Goal: Check status: Check status

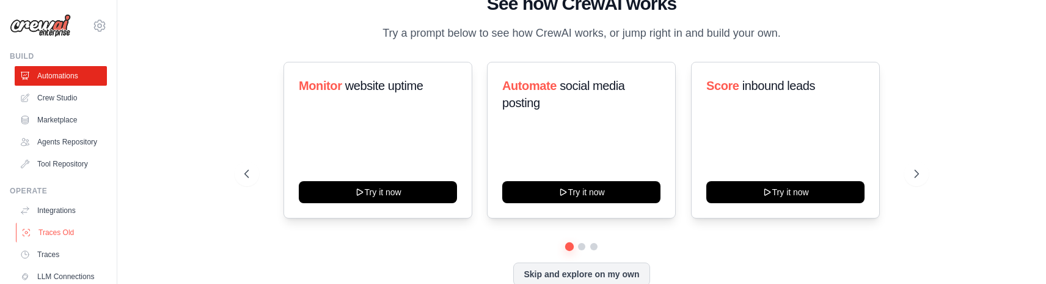
click at [53, 232] on link "Traces Old" at bounding box center [62, 232] width 92 height 20
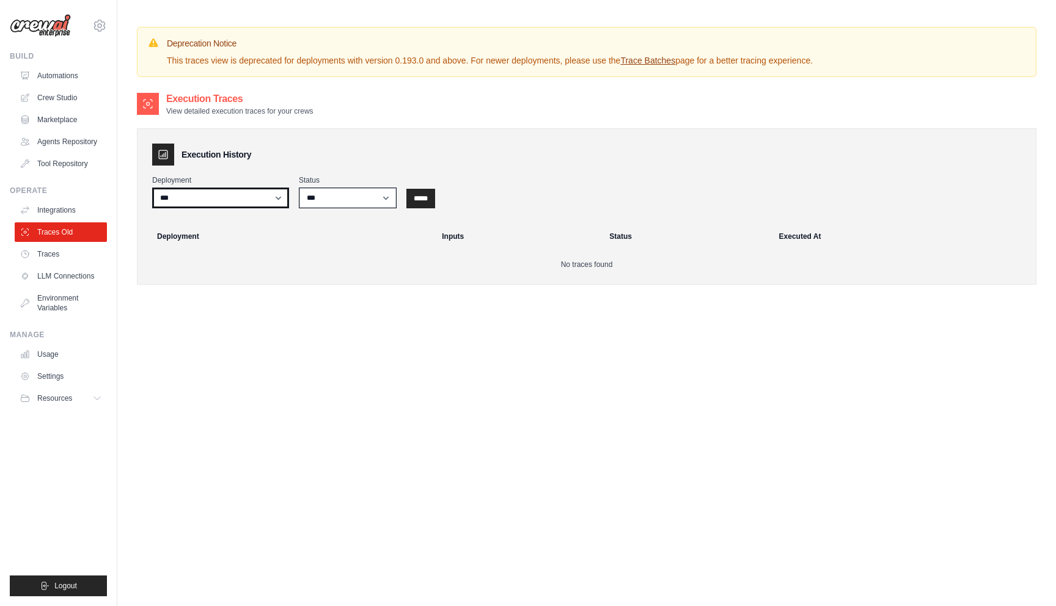
click at [234, 193] on select "***" at bounding box center [220, 198] width 137 height 21
click at [322, 200] on select "*** ********* ******* *****" at bounding box center [348, 198] width 98 height 21
click at [299, 188] on select "*** ********* ******* *****" at bounding box center [348, 198] width 98 height 21
click at [430, 191] on input "*****" at bounding box center [420, 199] width 29 height 20
click at [59, 76] on link "Automations" at bounding box center [62, 76] width 92 height 20
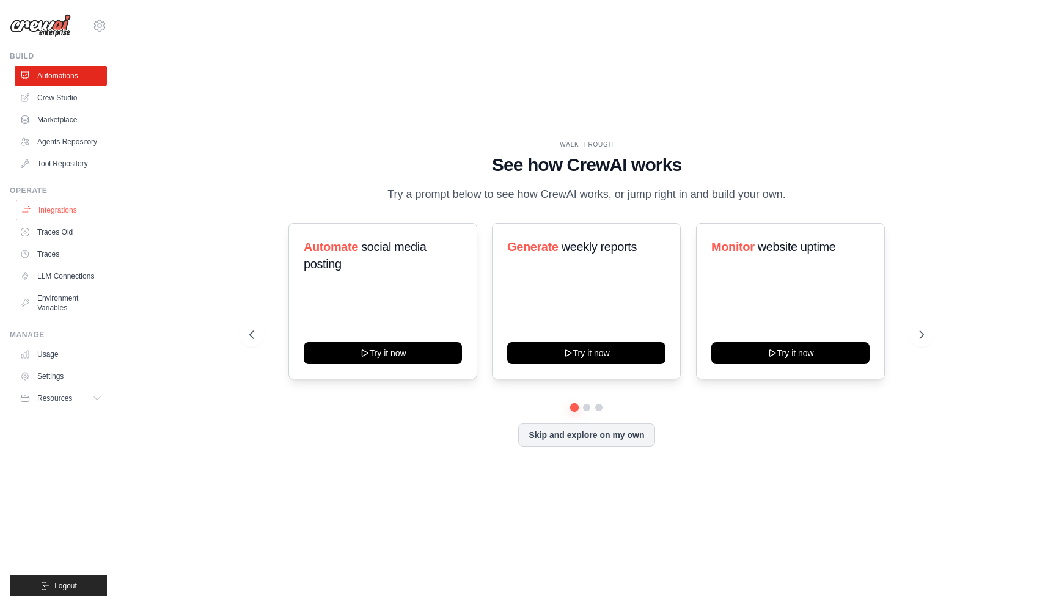
click at [56, 213] on link "Integrations" at bounding box center [62, 210] width 92 height 20
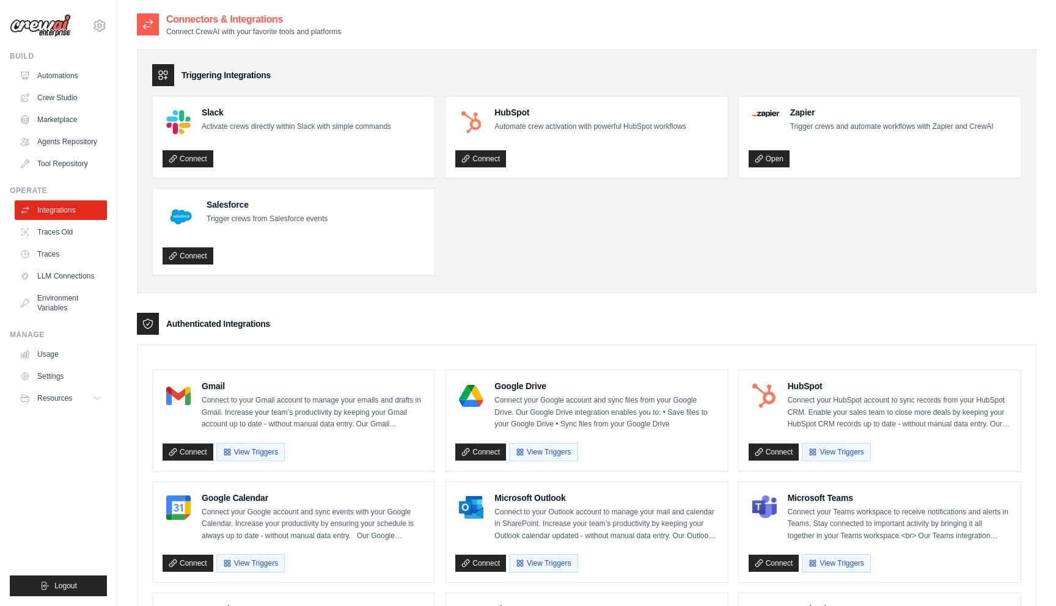
click at [54, 244] on ul "Integrations Traces Old Traces LLM Connections Environment Variables" at bounding box center [61, 258] width 92 height 117
click at [54, 233] on link "Traces Old" at bounding box center [62, 232] width 92 height 20
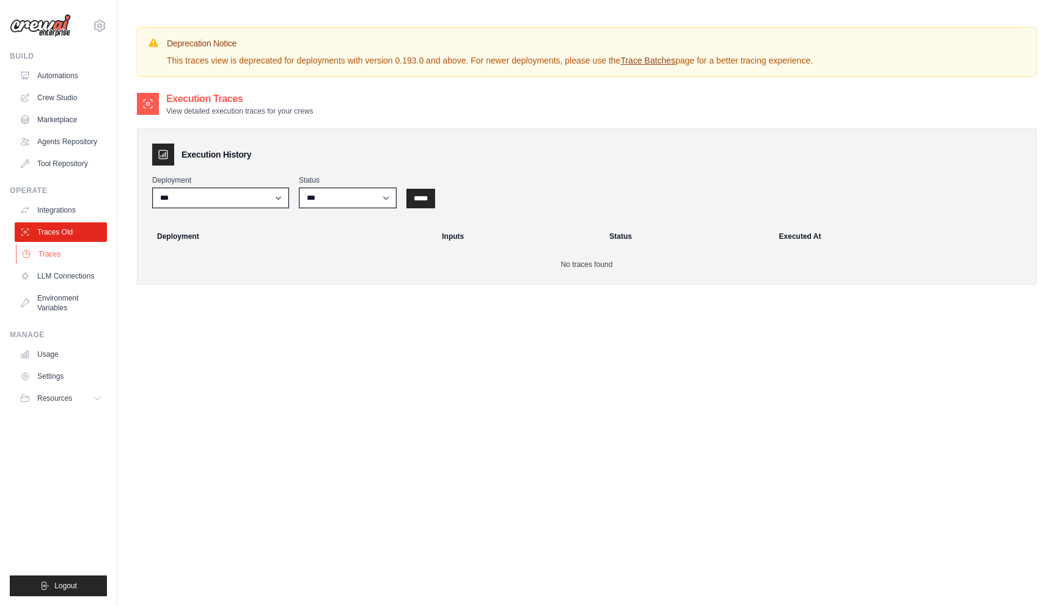
click at [56, 252] on link "Traces" at bounding box center [62, 254] width 92 height 20
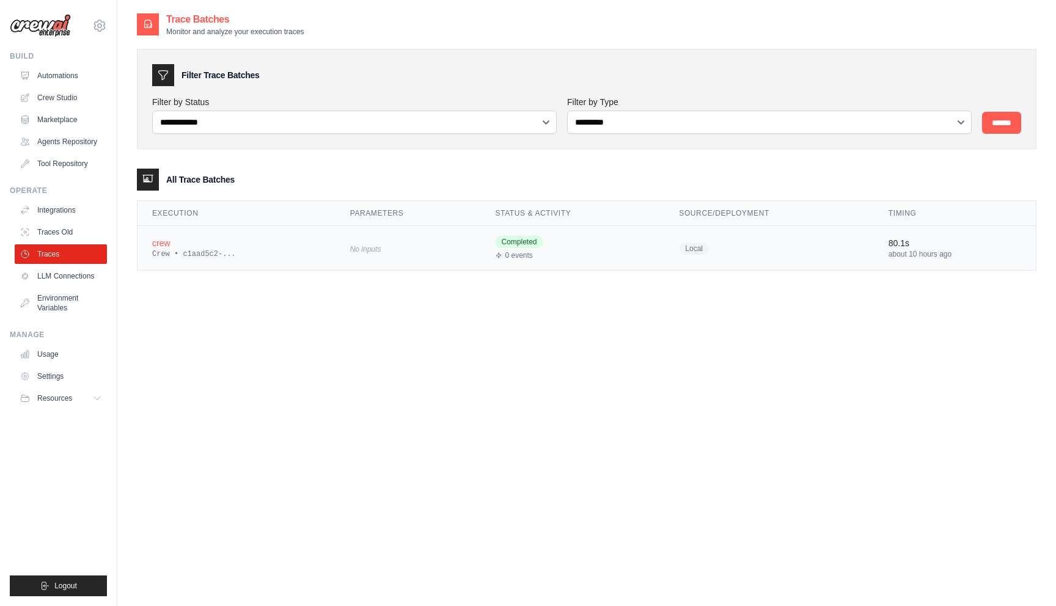
click at [183, 246] on div "crew" at bounding box center [236, 243] width 169 height 12
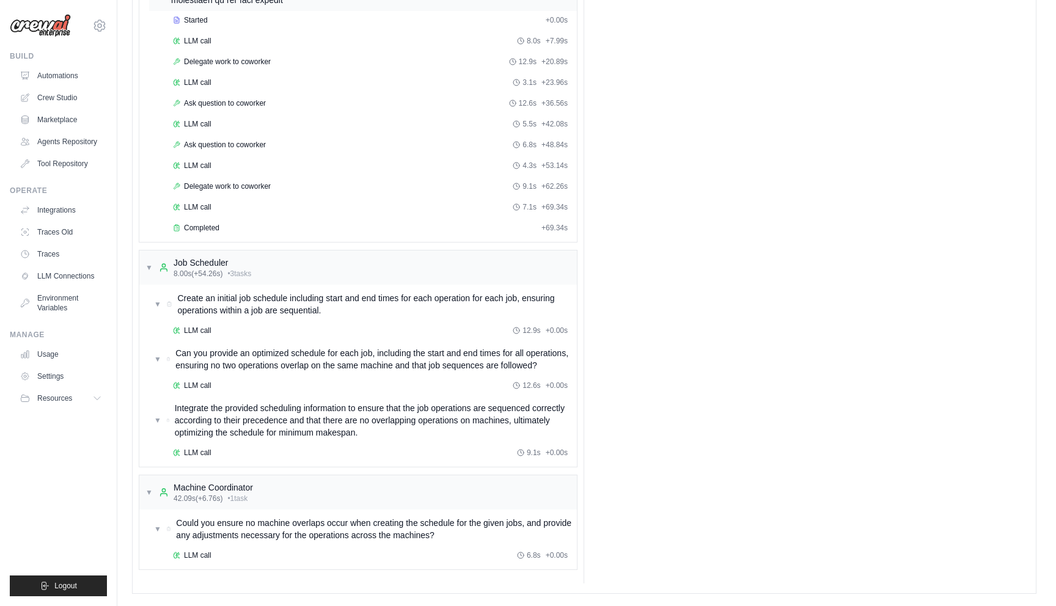
scroll to position [2083, 0]
click at [149, 273] on span "▼" at bounding box center [148, 268] width 7 height 10
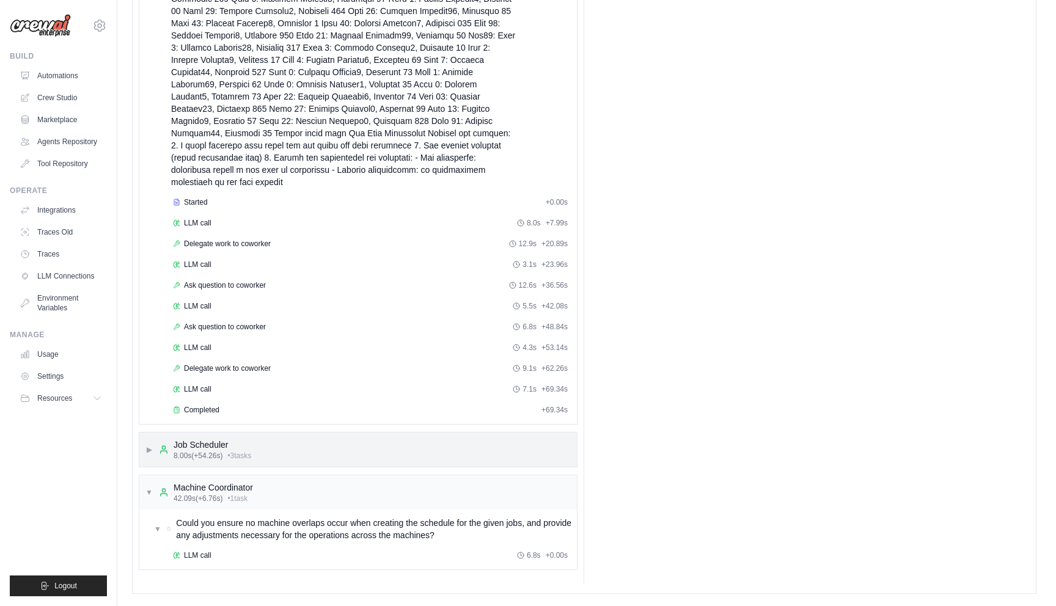
scroll to position [1911, 0]
click at [152, 493] on span "▼" at bounding box center [148, 493] width 7 height 10
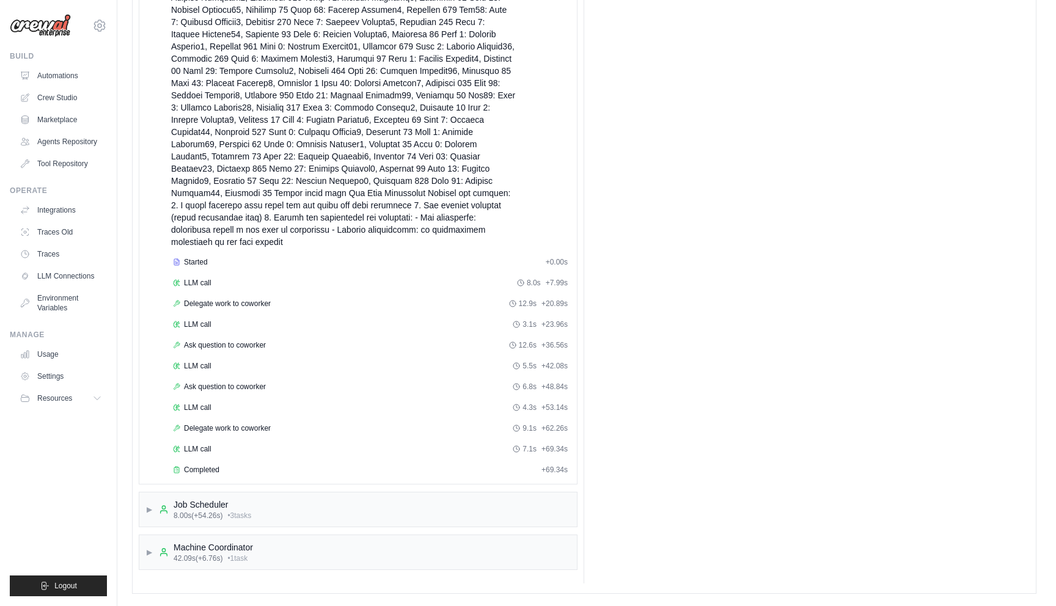
scroll to position [1821, 0]
click at [205, 288] on span "LLM call" at bounding box center [198, 283] width 28 height 10
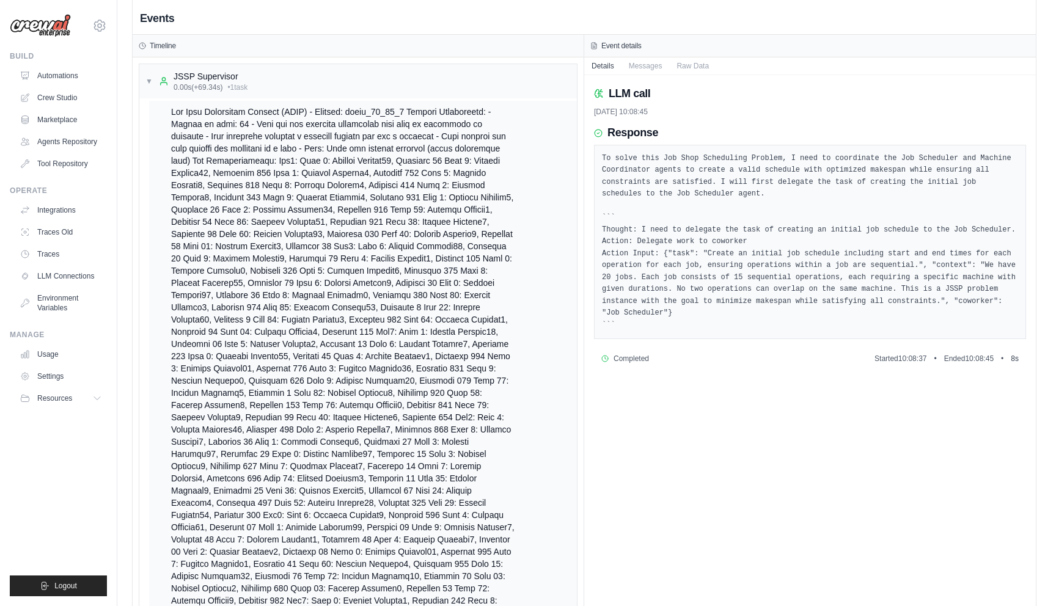
scroll to position [0, 0]
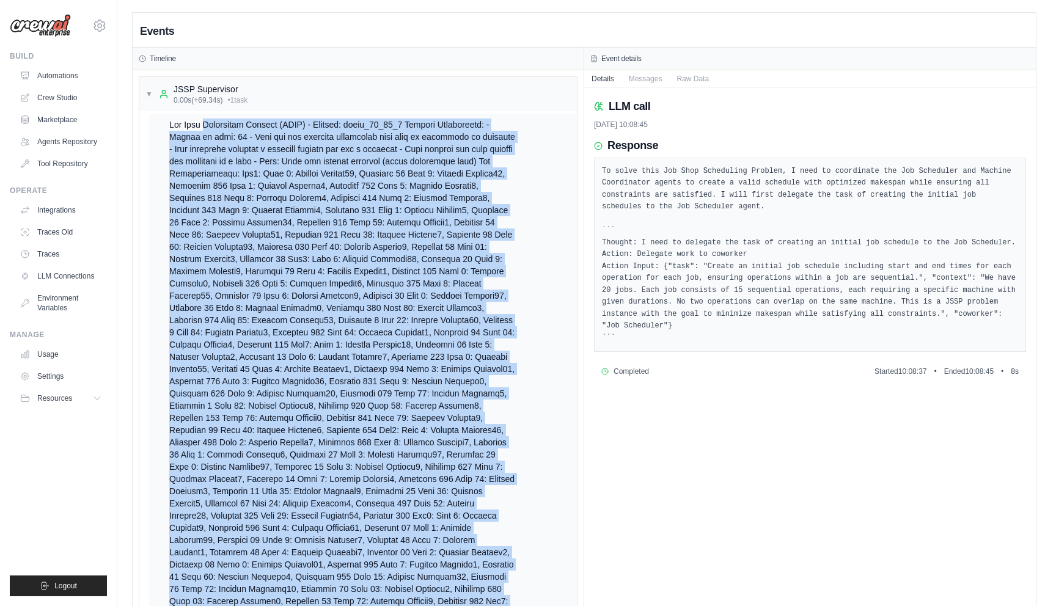
scroll to position [36, 0]
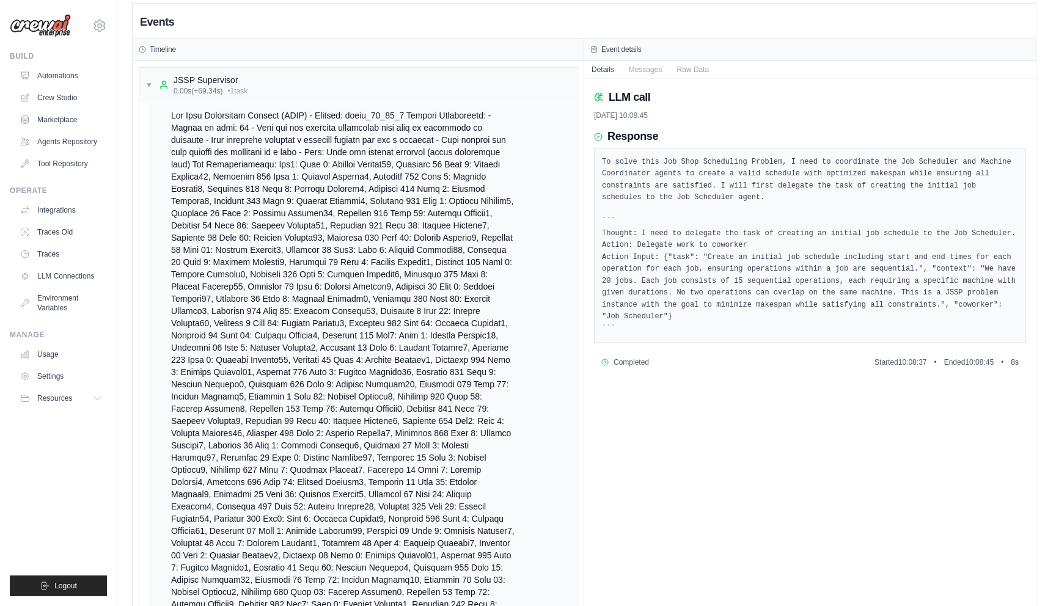
scroll to position [0, 0]
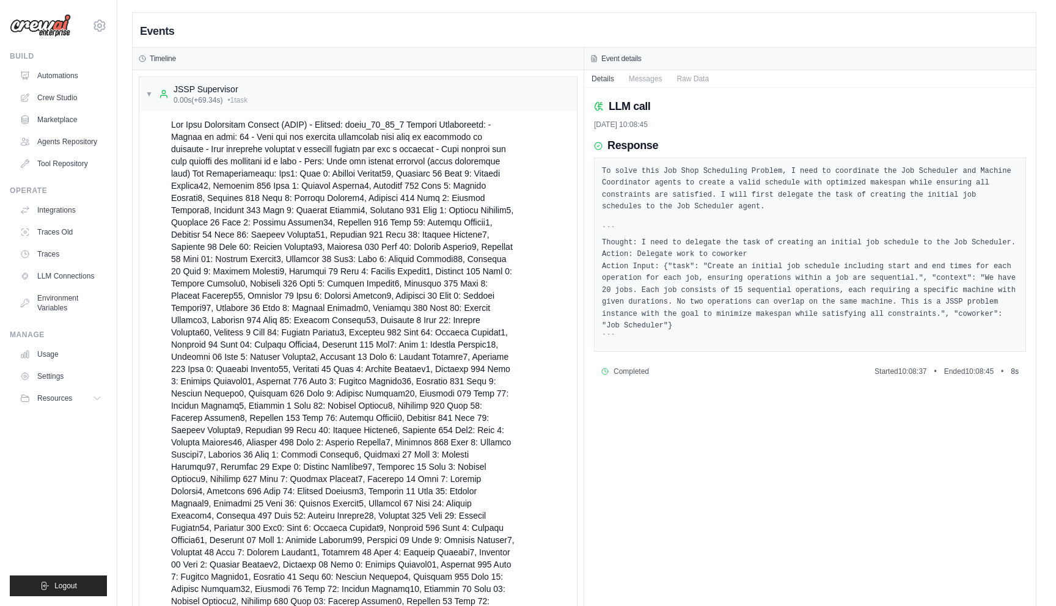
click at [669, 202] on pre "To solve this Job Shop Scheduling Problem, I need to coordinate the Job Schedul…" at bounding box center [810, 255] width 416 height 179
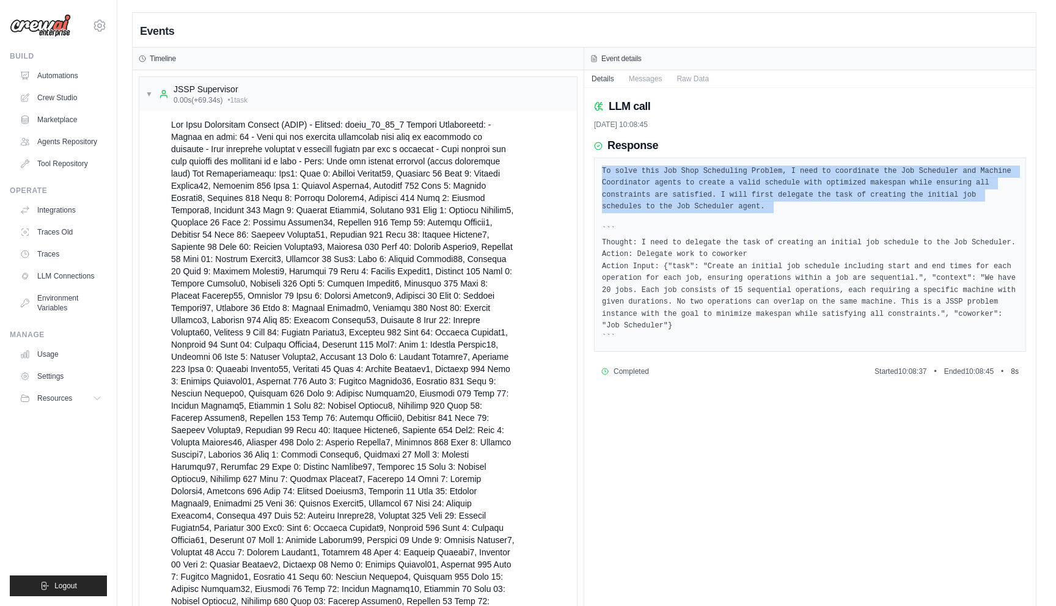
click at [669, 202] on pre "To solve this Job Shop Scheduling Problem, I need to coordinate the Job Schedul…" at bounding box center [810, 255] width 416 height 179
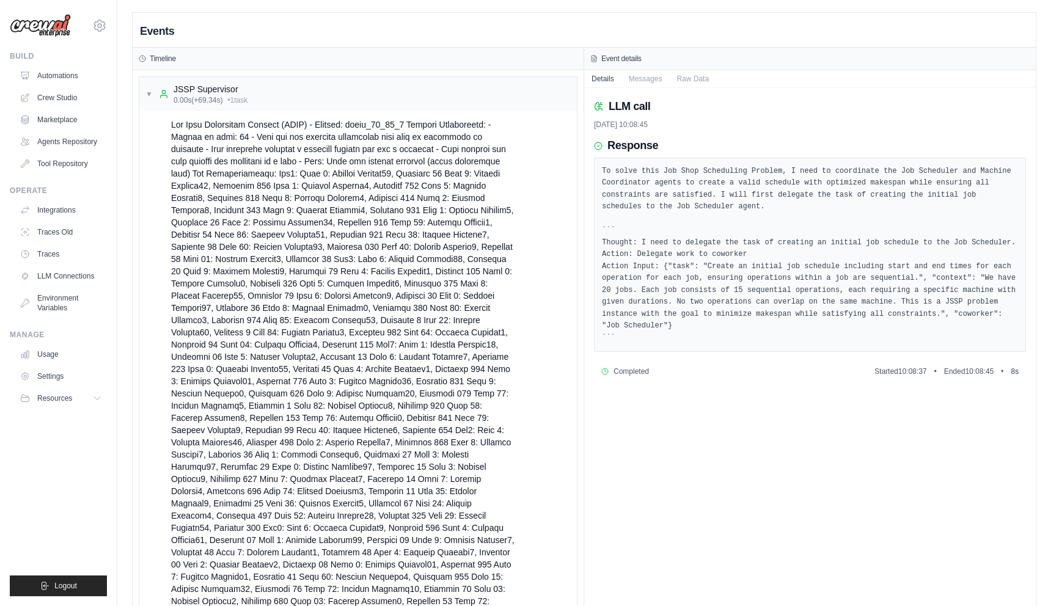
click at [661, 251] on pre "To solve this Job Shop Scheduling Problem, I need to coordinate the Job Schedul…" at bounding box center [810, 255] width 416 height 179
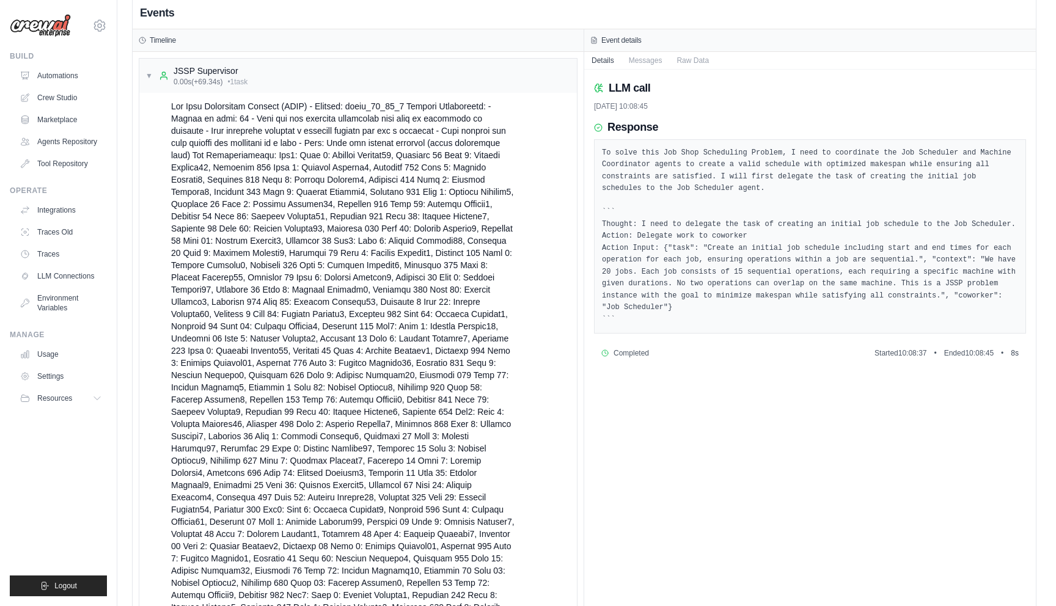
scroll to position [12, 0]
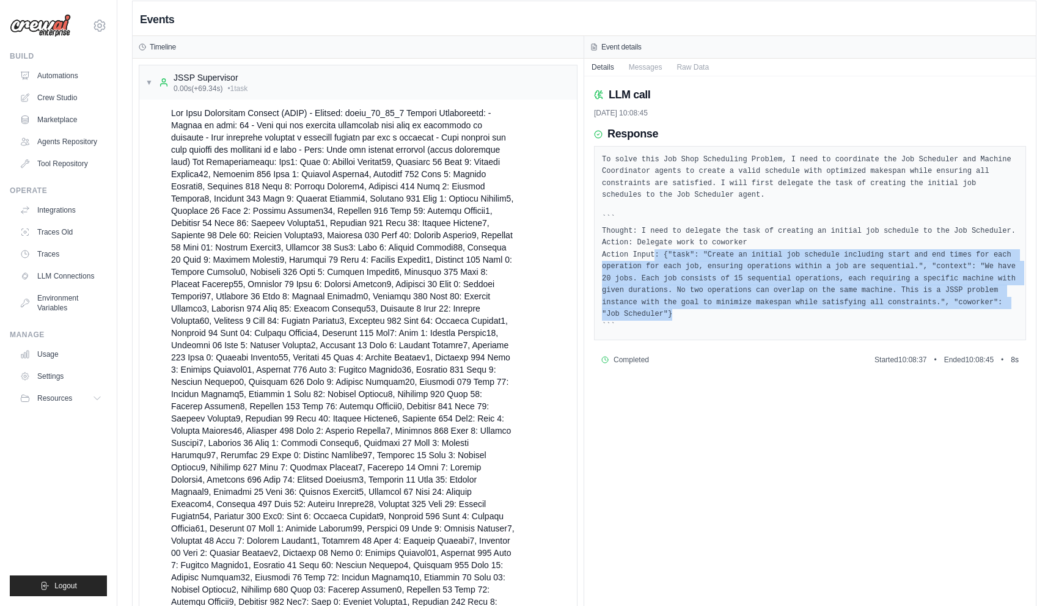
drag, startPoint x: 656, startPoint y: 250, endPoint x: 675, endPoint y: 312, distance: 64.6
click at [675, 312] on pre "To solve this Job Shop Scheduling Problem, I need to coordinate the Job Schedul…" at bounding box center [810, 243] width 416 height 179
click at [671, 293] on pre "To solve this Job Shop Scheduling Problem, I need to coordinate the Job Schedul…" at bounding box center [810, 243] width 416 height 179
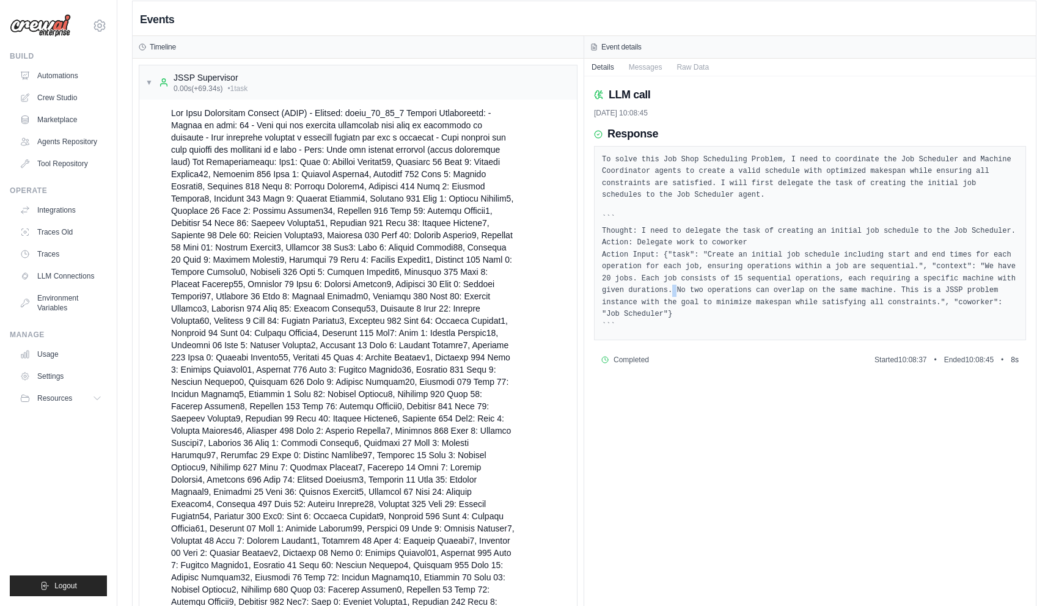
click at [671, 293] on pre "To solve this Job Shop Scheduling Problem, I need to coordinate the Job Schedul…" at bounding box center [810, 243] width 416 height 179
click at [149, 75] on div "▼ JSSP Supervisor 0.00s (+69.34s) • 1 task" at bounding box center [196, 83] width 102 height 22
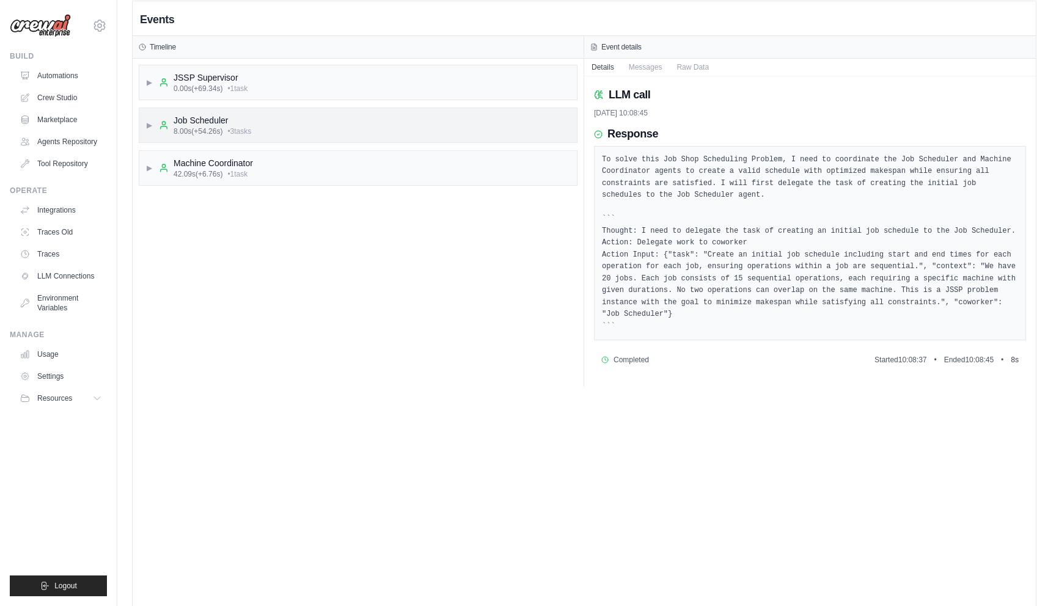
click at [146, 125] on span "▶" at bounding box center [148, 125] width 7 height 10
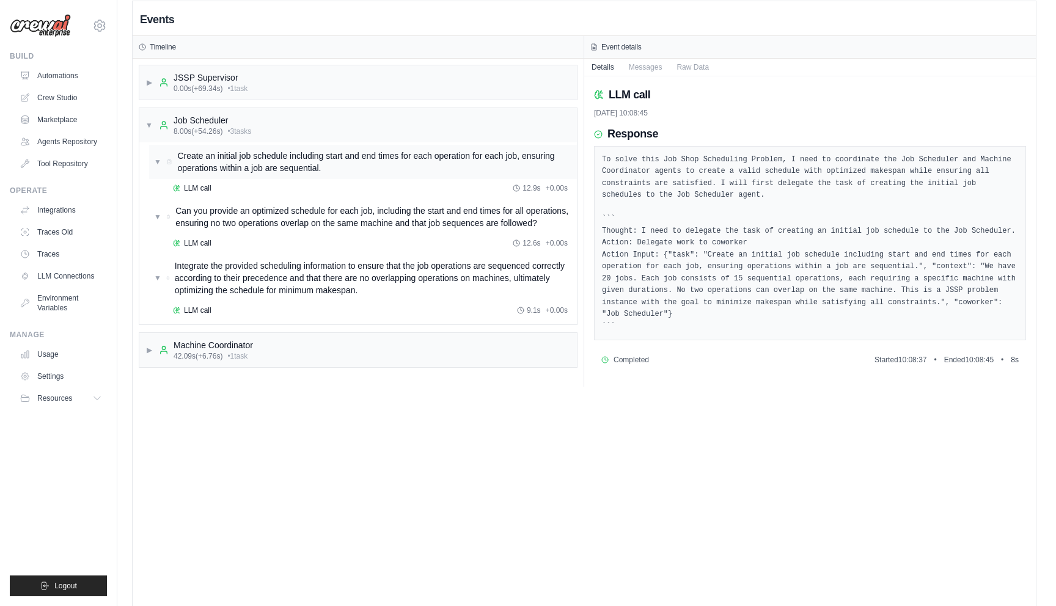
click at [157, 164] on span "▼" at bounding box center [157, 162] width 7 height 10
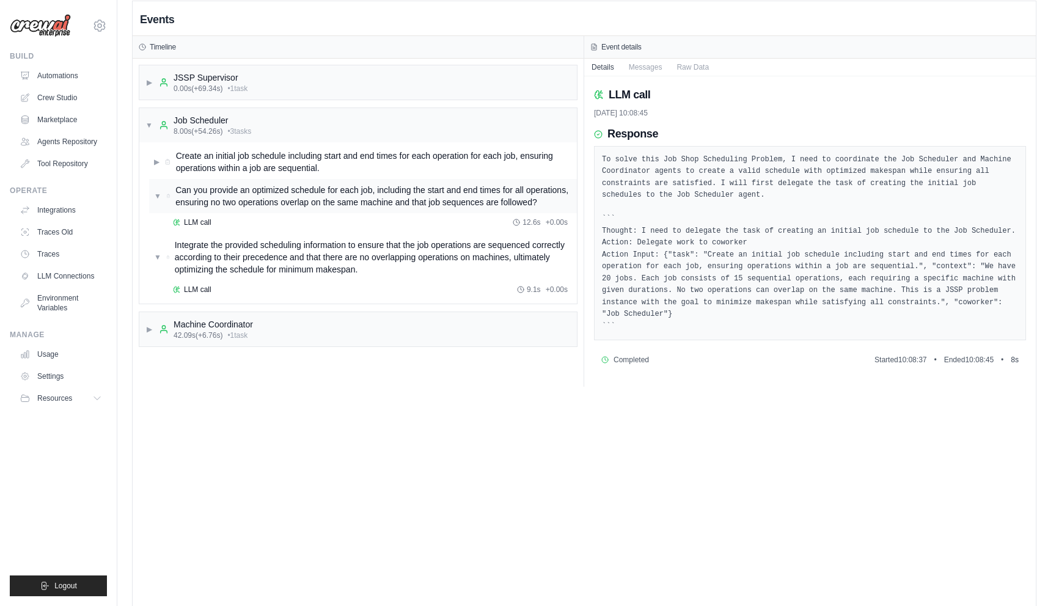
click at [158, 201] on span "▼" at bounding box center [157, 196] width 7 height 10
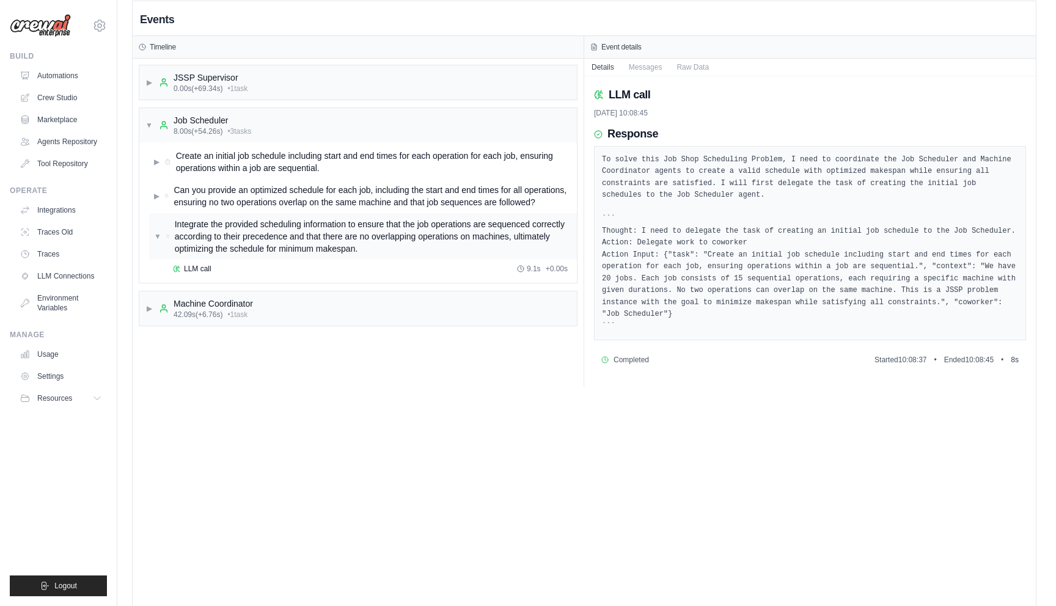
click at [155, 241] on span "▼" at bounding box center [157, 237] width 7 height 10
click at [148, 293] on span "▶" at bounding box center [148, 288] width 7 height 10
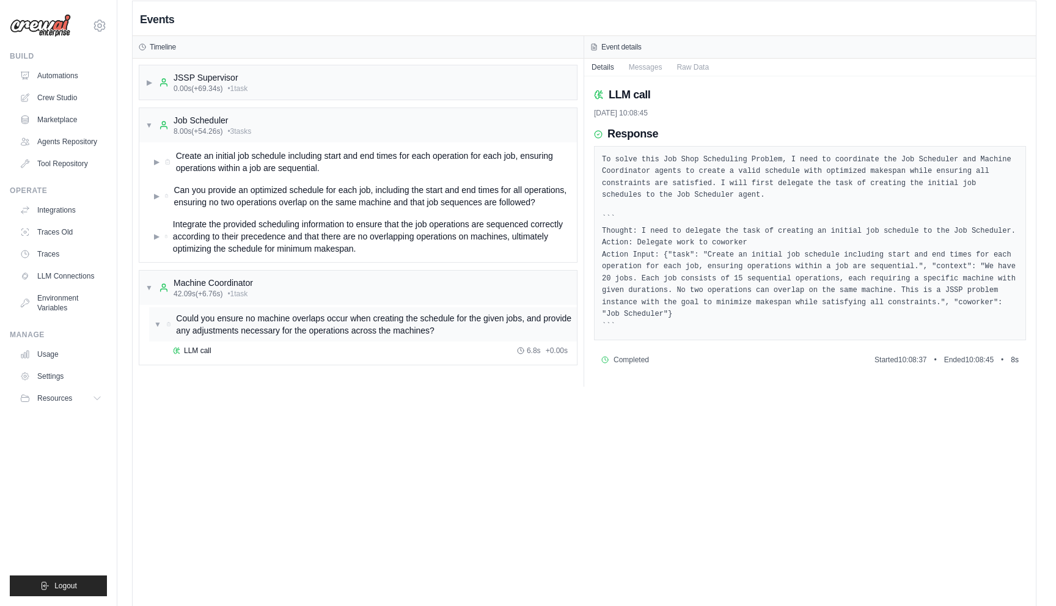
click at [158, 329] on span "▼" at bounding box center [157, 325] width 7 height 10
click at [158, 329] on span "▶" at bounding box center [157, 325] width 6 height 10
click at [158, 329] on span "▼" at bounding box center [157, 325] width 7 height 10
click at [176, 379] on div "▶ JSSP Supervisor 0.00s (+69.34s) • 1 task ▼ Job Scheduler 8.00s (+54.26s) • 3 …" at bounding box center [358, 223] width 451 height 328
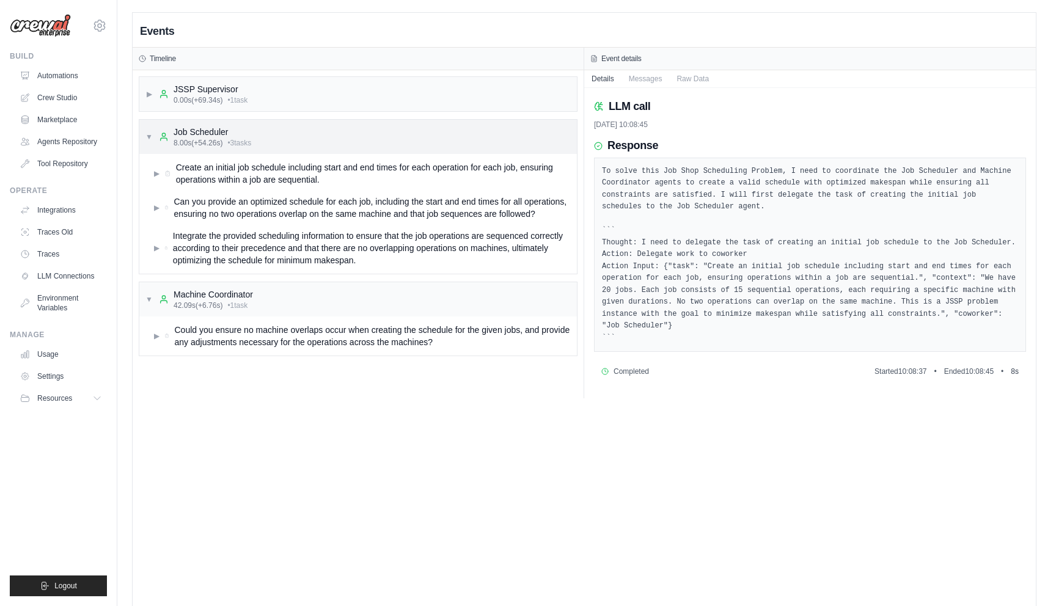
click at [150, 135] on span "▼" at bounding box center [148, 137] width 7 height 10
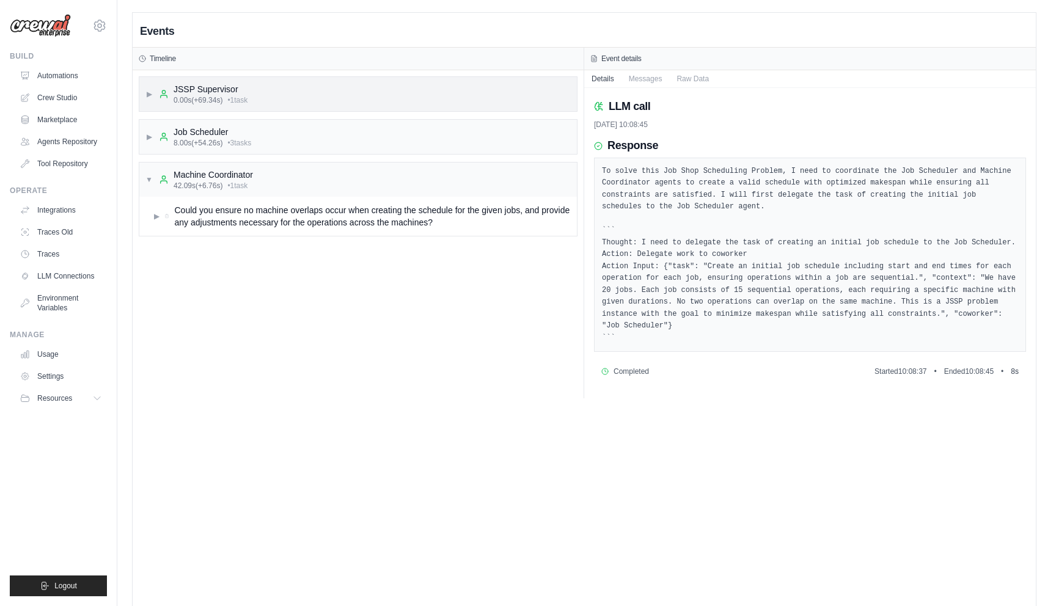
click at [149, 89] on span "▶" at bounding box center [148, 94] width 7 height 10
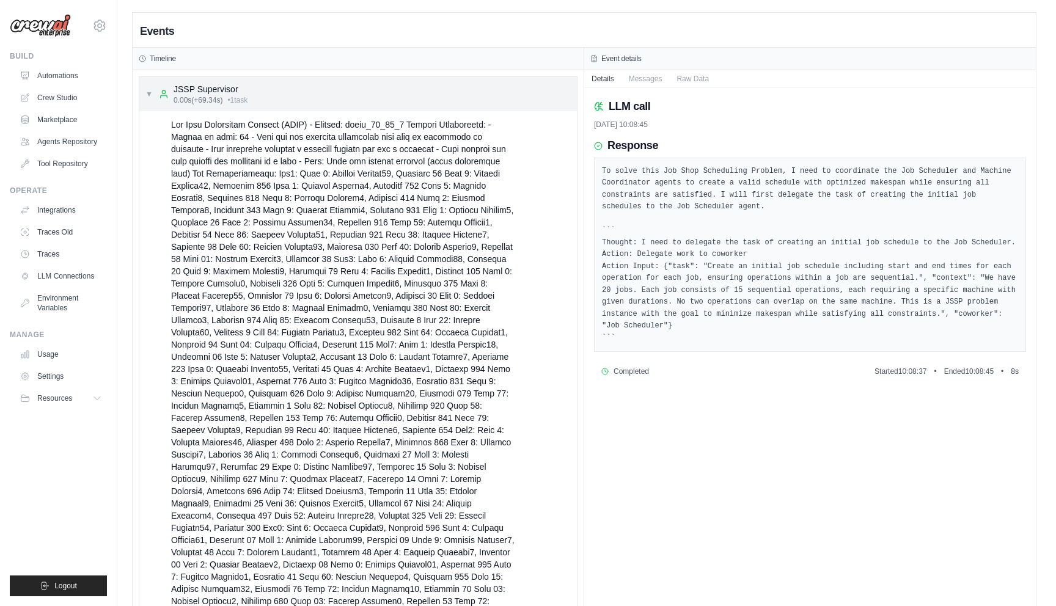
click at [149, 84] on div "▼ JSSP Supervisor 0.00s (+69.34s) • 1 task" at bounding box center [196, 94] width 102 height 22
